Goal: Information Seeking & Learning: Learn about a topic

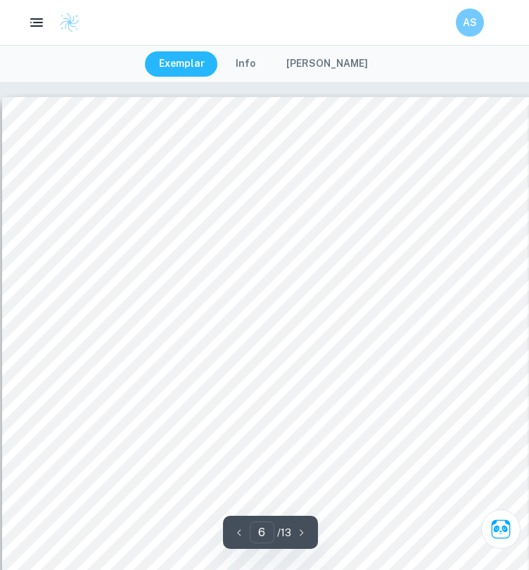
scroll to position [3797, 0]
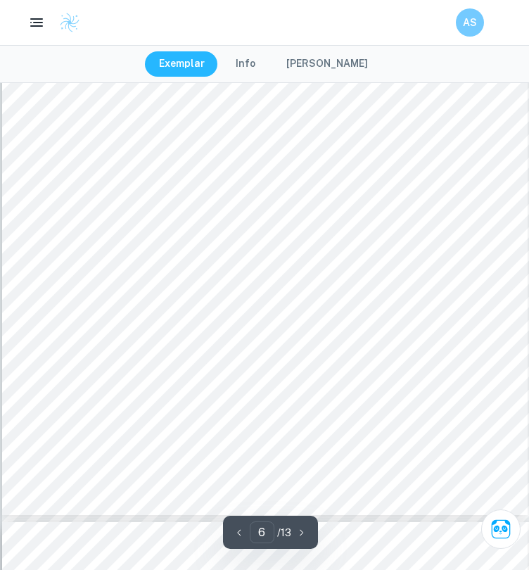
click at [101, 338] on div at bounding box center [296, 342] width 399 height 13
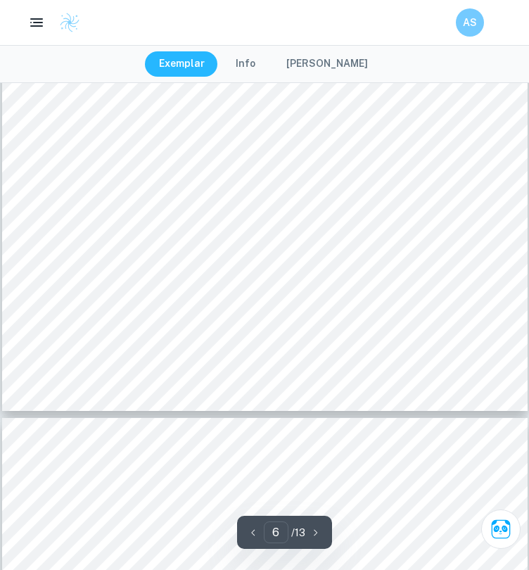
type input "7"
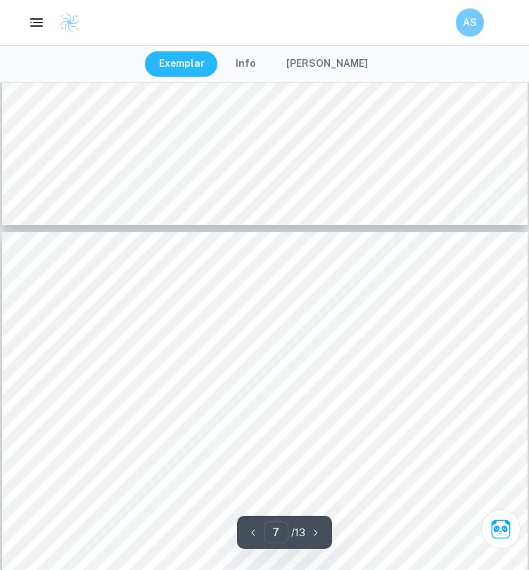
scroll to position [3984, 0]
drag, startPoint x: 188, startPoint y: 360, endPoint x: 267, endPoint y: 358, distance: 79.5
click at [267, 359] on span "11. Hold a wood block/divider on the starting line of the ramp, and place a ste…" at bounding box center [257, 363] width 388 height 9
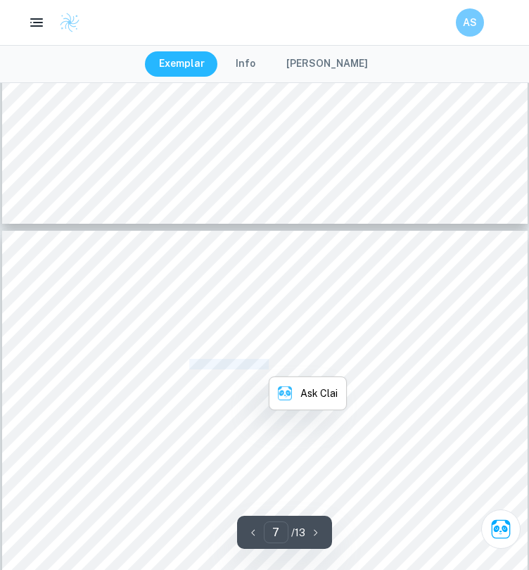
click at [267, 359] on span "11. Hold a wood block/divider on the starting line of the ramp, and place a ste…" at bounding box center [257, 363] width 388 height 9
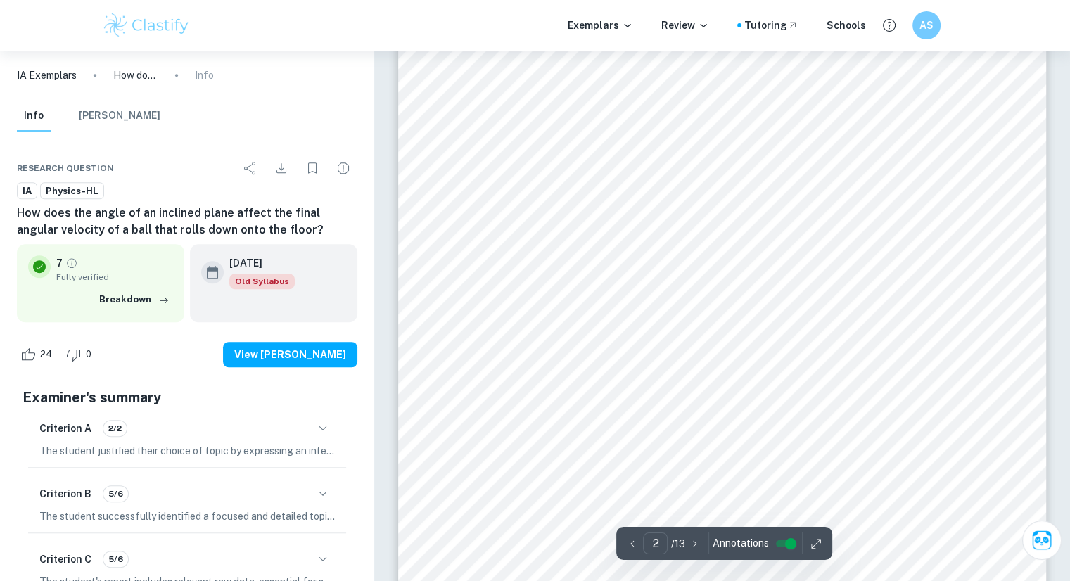
scroll to position [993, 0]
drag, startPoint x: 655, startPoint y: 269, endPoint x: 807, endPoint y: 268, distance: 151.2
click at [807, 268] on span "energy is converted into kinetic energy ([PERSON_NAME], 2012). However, going p…" at bounding box center [751, 265] width 592 height 12
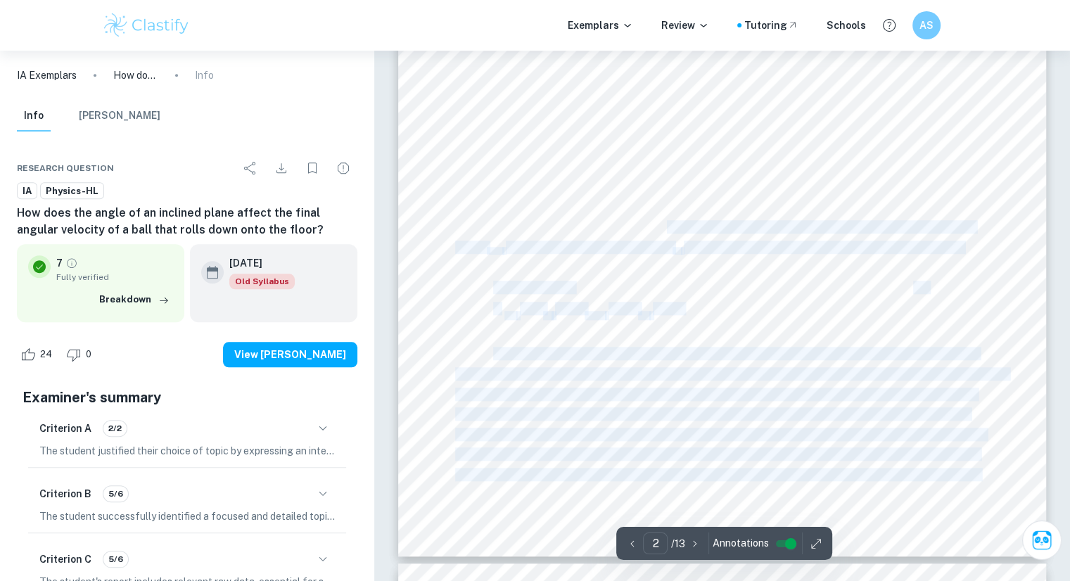
drag, startPoint x: 603, startPoint y: 234, endPoint x: 681, endPoint y: 220, distance: 80.0
click at [681, 220] on div "Introduction [PERSON_NAME] races have deeply interested me since I was young. E…" at bounding box center [722, 137] width 648 height 839
click at [681, 222] on span "and rotational kinetic energy. (Libretexts, 2022) This can be modelled using th…" at bounding box center [714, 228] width 519 height 12
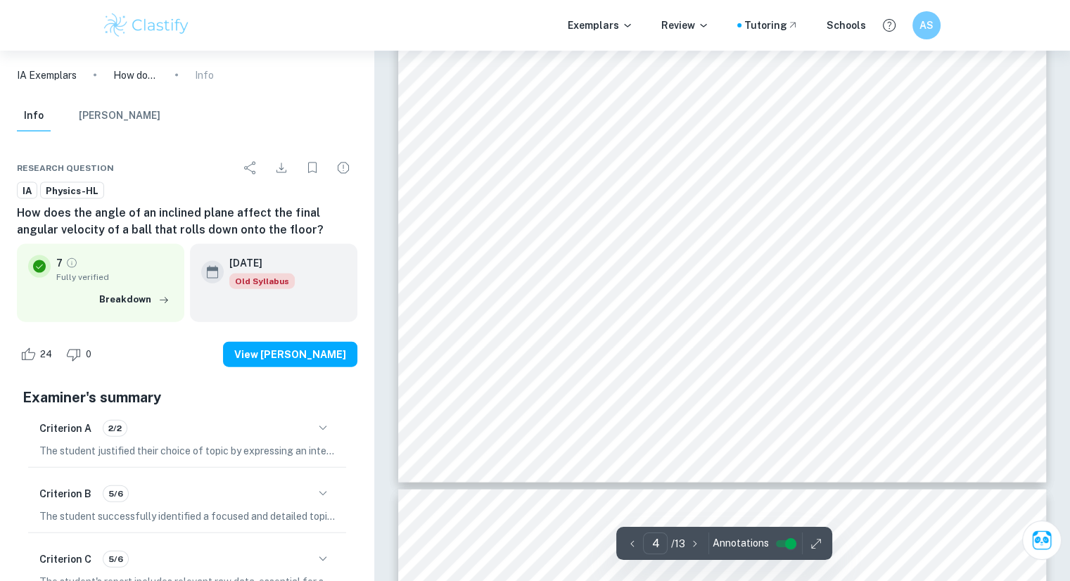
scroll to position [3061, 0]
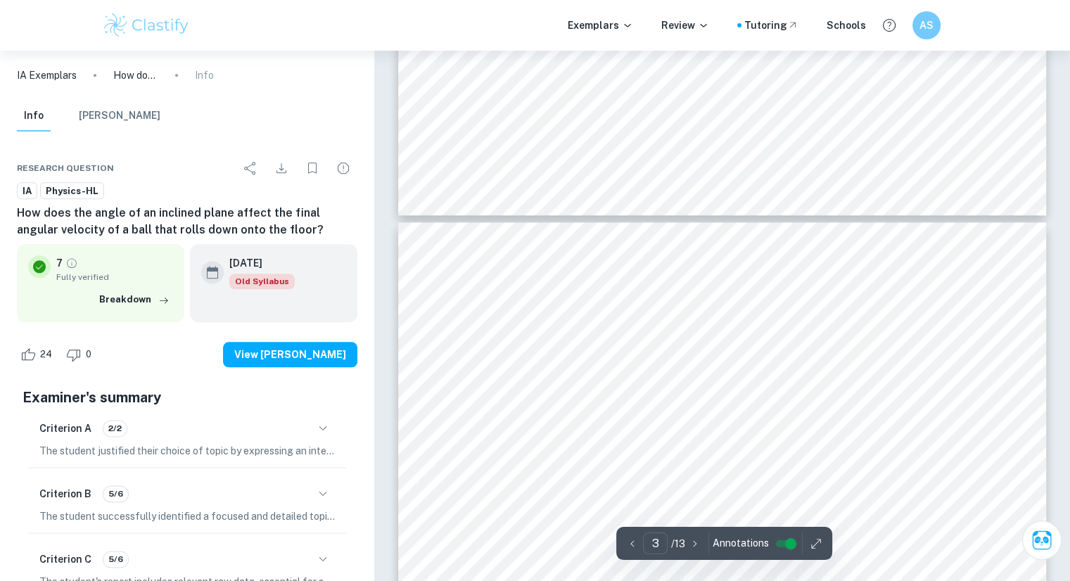
type input "2"
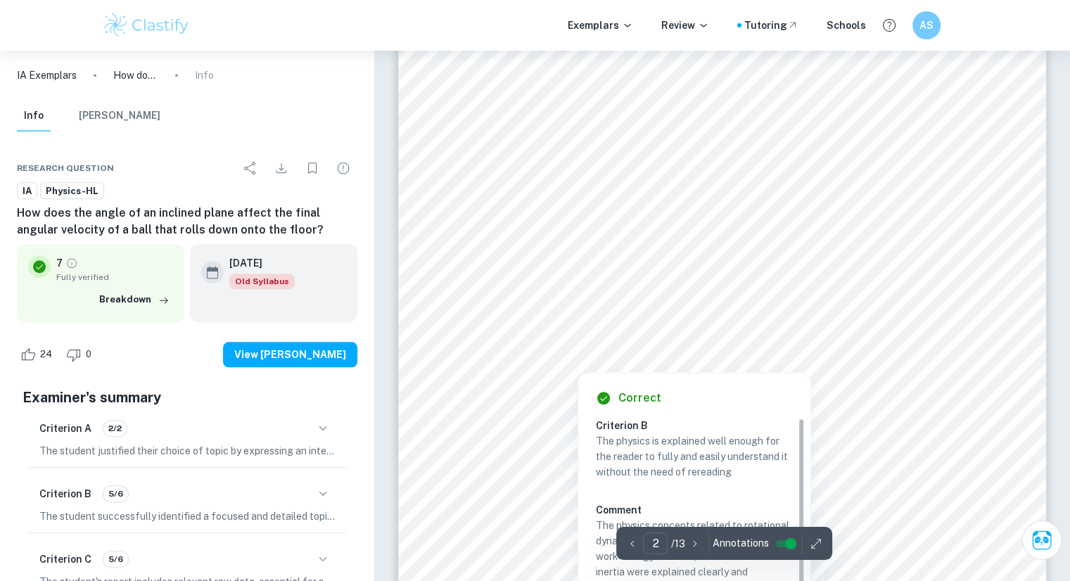
click at [654, 290] on div at bounding box center [708, 290] width 507 height 14
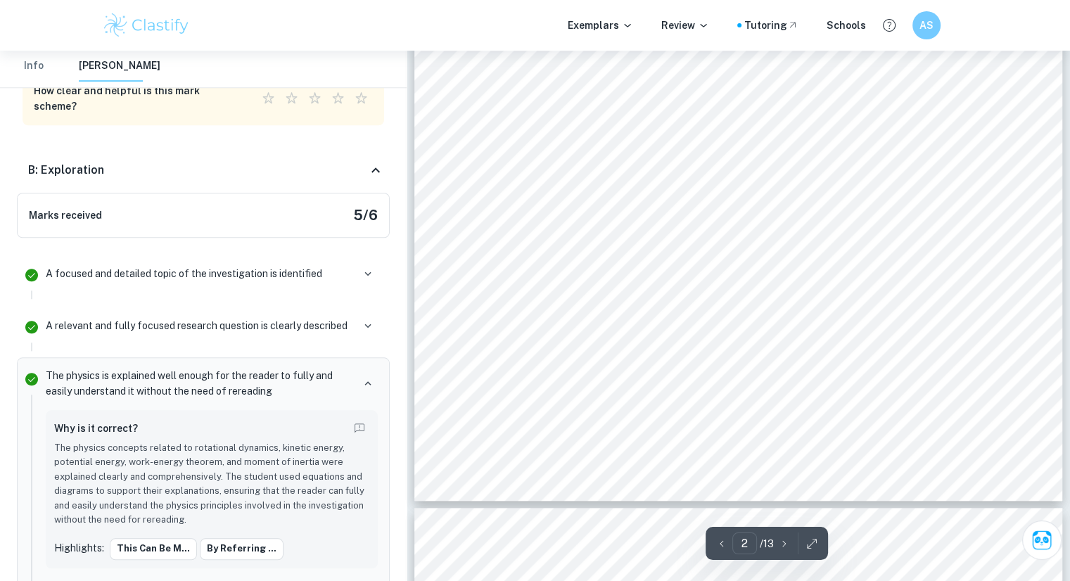
scroll to position [1198, 0]
